Goal: Task Accomplishment & Management: Use online tool/utility

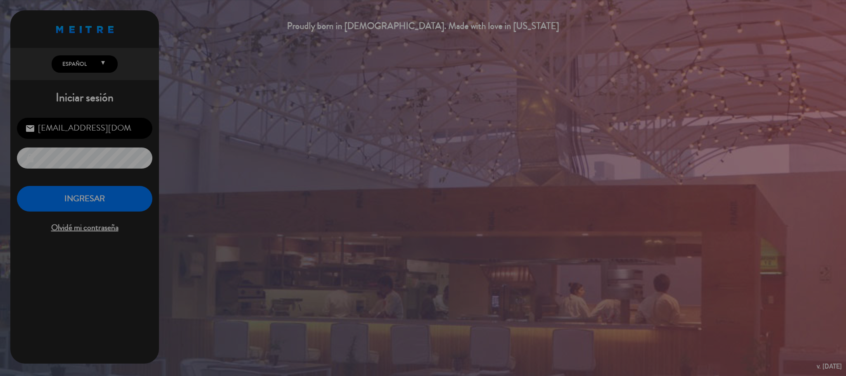
scroll to position [320, 0]
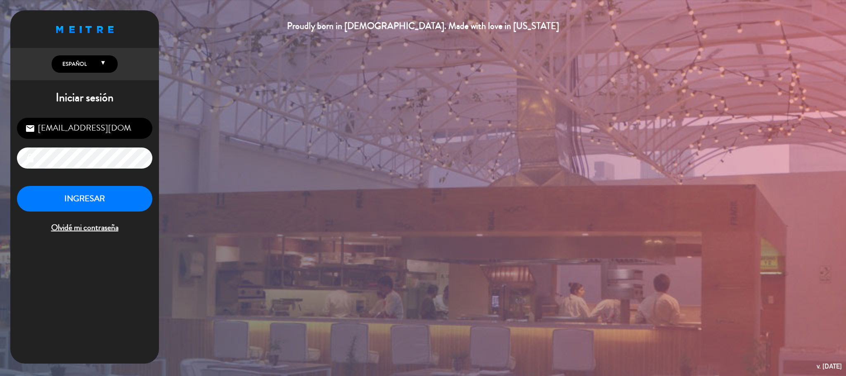
click at [118, 184] on div "[EMAIL_ADDRESS][DOMAIN_NAME] email lock INGRESAR Olvidé mi contraseña" at bounding box center [84, 176] width 149 height 130
click at [118, 196] on button "INGRESAR" at bounding box center [84, 199] width 135 height 26
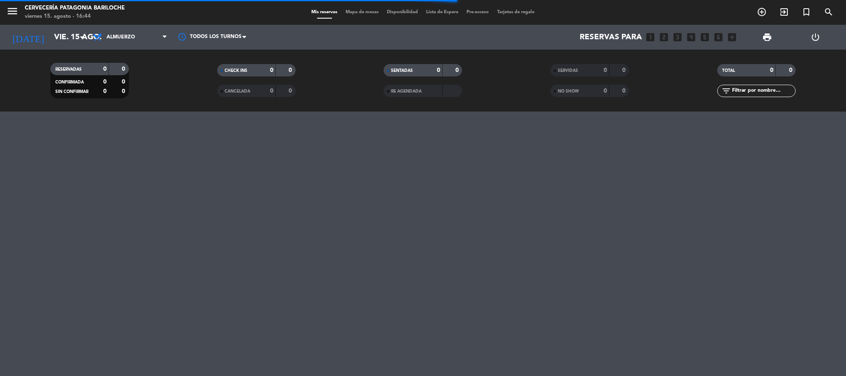
click at [358, 13] on span "Mapa de mesas" at bounding box center [362, 12] width 41 height 5
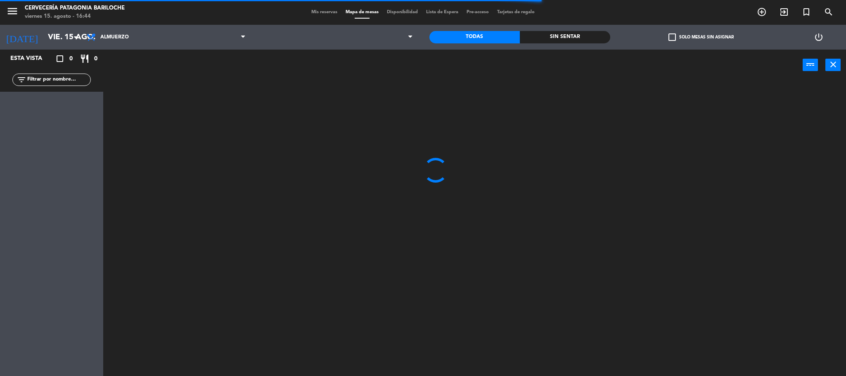
click at [43, 78] on input "text" at bounding box center [58, 79] width 64 height 9
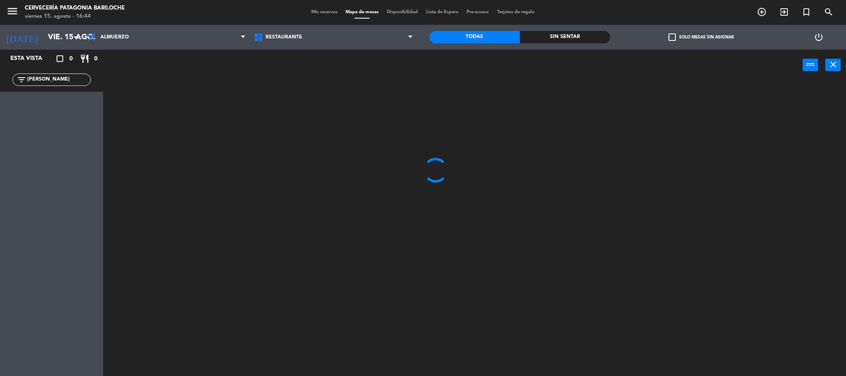
type input "jef"
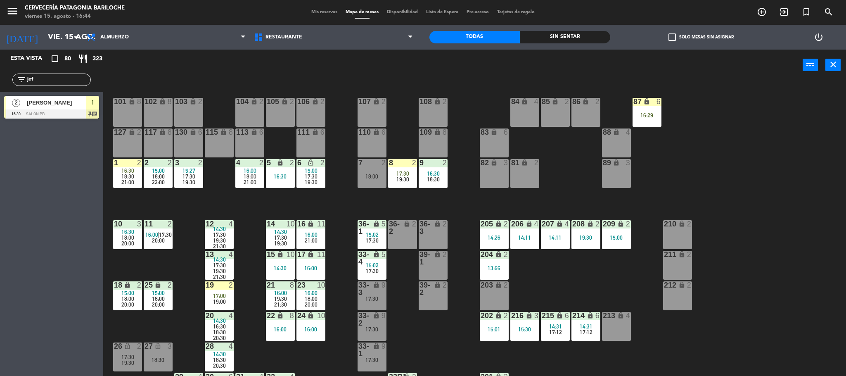
click at [52, 104] on span "[PERSON_NAME]" at bounding box center [56, 102] width 59 height 9
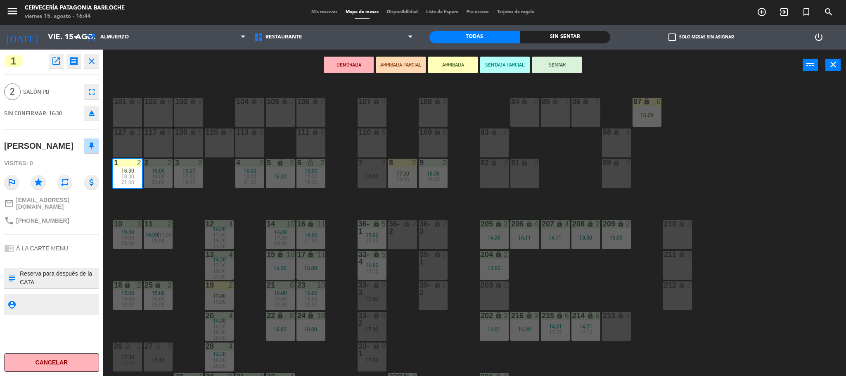
click at [555, 62] on button "SENTAR" at bounding box center [557, 65] width 50 height 17
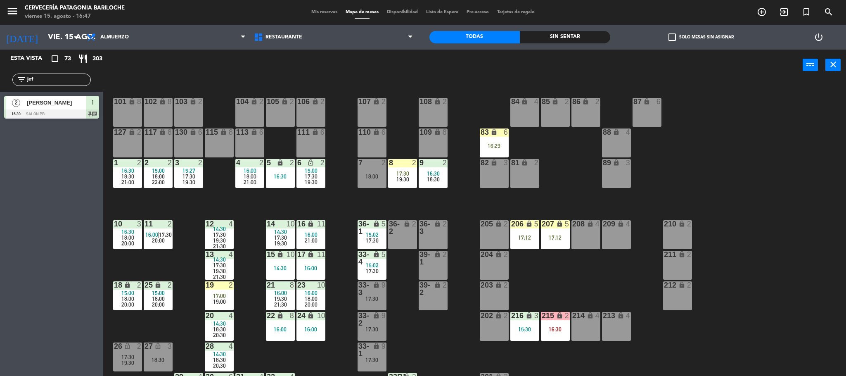
click at [153, 294] on span "15:00" at bounding box center [158, 292] width 13 height 7
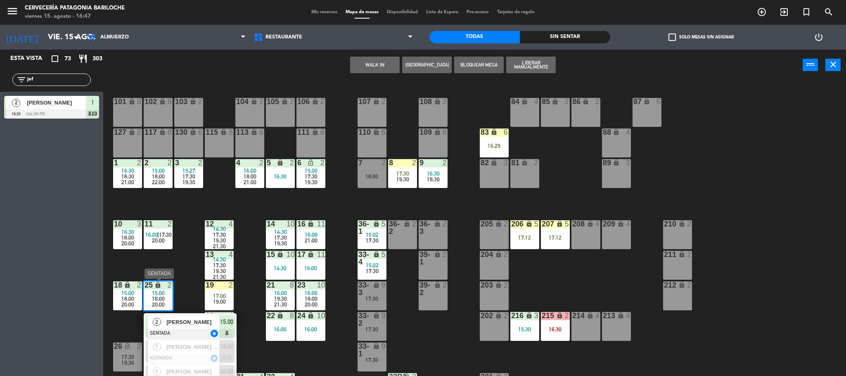
click at [189, 330] on div at bounding box center [190, 333] width 89 height 9
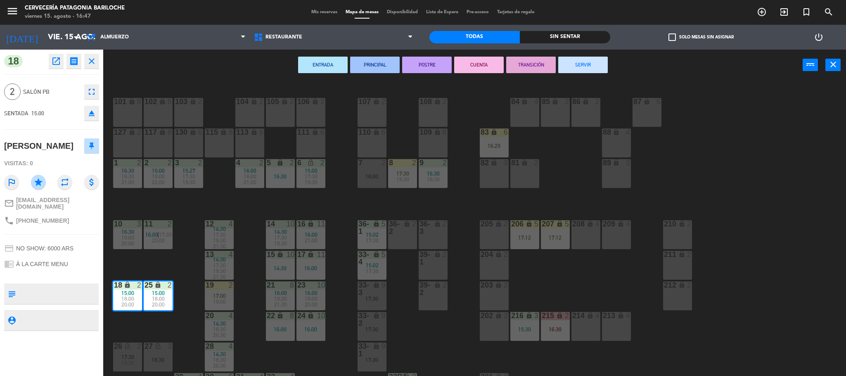
click at [165, 329] on div "101 lock 8 102 lock 8 104 lock 2 105 lock 2 106 lock 2 103 lock 2 107 lock 2 10…" at bounding box center [479, 230] width 735 height 295
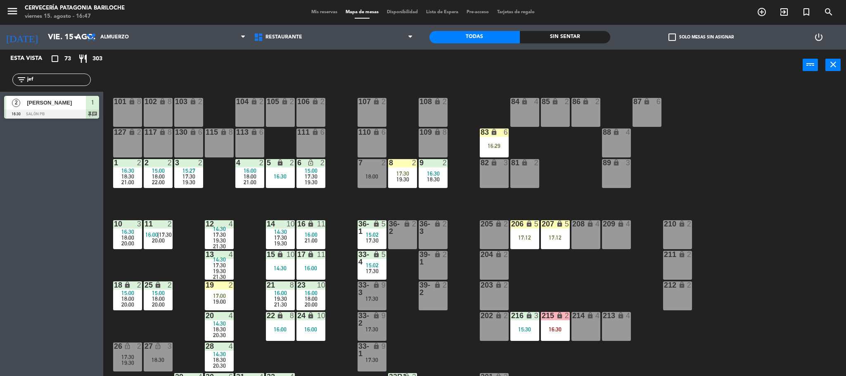
click at [126, 297] on span "18:00" at bounding box center [127, 298] width 13 height 7
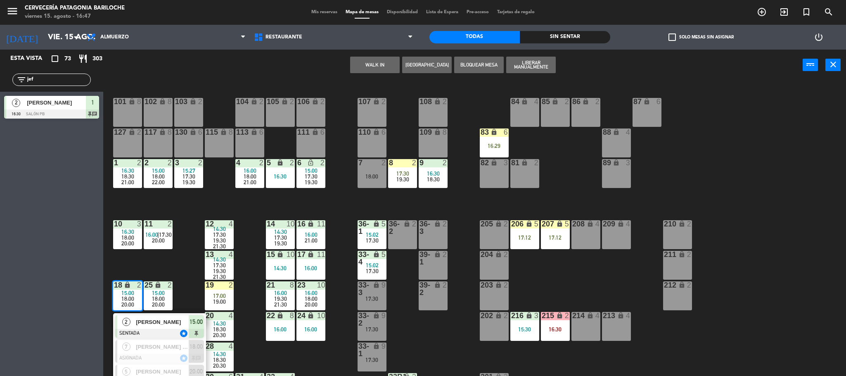
click at [143, 320] on span "[PERSON_NAME]" at bounding box center [162, 322] width 53 height 9
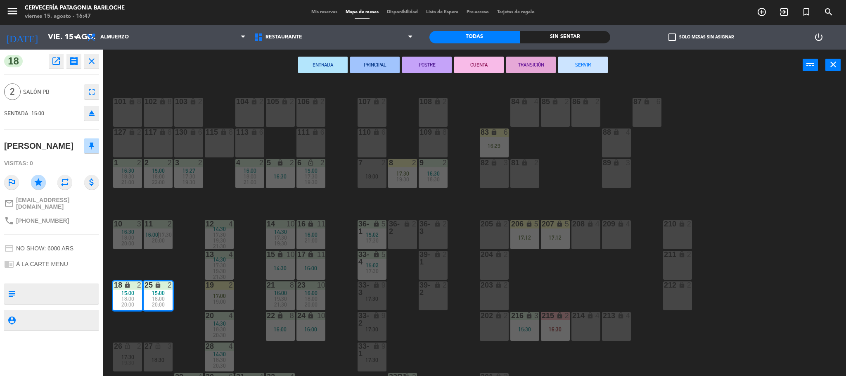
click at [158, 317] on div "101 lock 8 102 lock 8 104 lock 2 105 lock 2 106 lock 2 103 lock 2 107 lock 2 10…" at bounding box center [479, 230] width 735 height 295
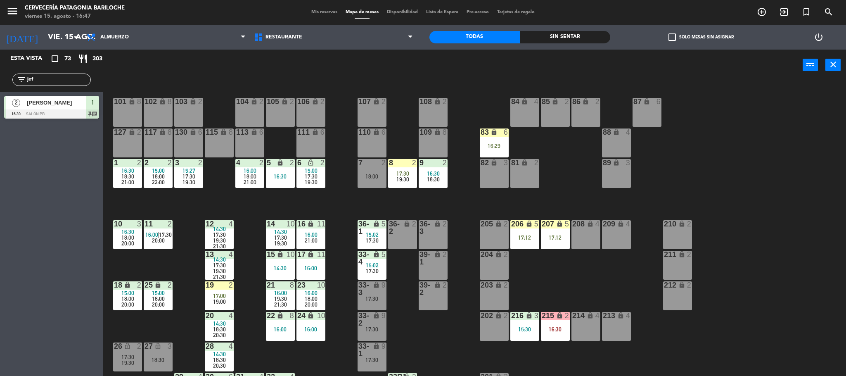
click at [136, 295] on div "15:00" at bounding box center [127, 293] width 29 height 6
